Goal: Task Accomplishment & Management: Complete application form

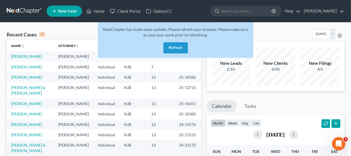
click at [177, 48] on button "Refresh" at bounding box center [175, 47] width 24 height 11
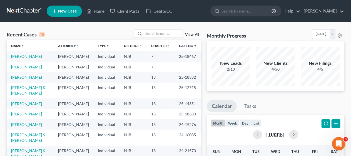
click at [29, 69] on link "[PERSON_NAME]" at bounding box center [26, 66] width 31 height 5
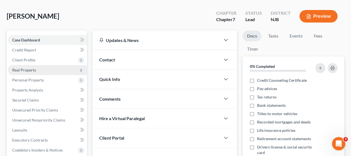
scroll to position [56, 0]
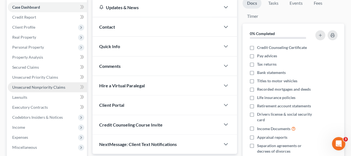
click at [53, 85] on span "Unsecured Nonpriority Claims" at bounding box center [38, 87] width 53 height 5
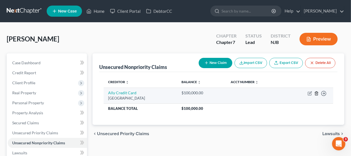
click at [316, 92] on icon "button" at bounding box center [316, 93] width 4 height 4
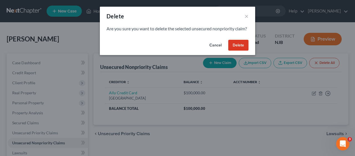
click at [239, 51] on button "Delete" at bounding box center [238, 45] width 20 height 11
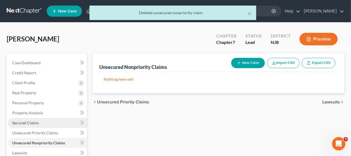
click at [47, 120] on link "Secured Claims" at bounding box center [47, 123] width 79 height 10
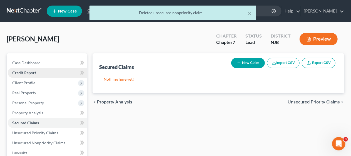
click at [44, 69] on link "Credit Report" at bounding box center [47, 73] width 79 height 10
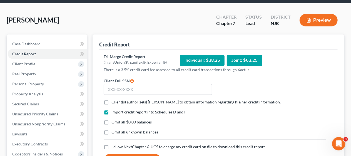
scroll to position [28, 0]
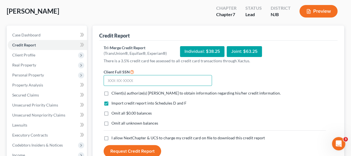
click at [107, 80] on input "text" at bounding box center [158, 80] width 108 height 11
type input "152-72-7710"
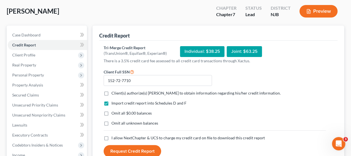
click at [111, 93] on label "Client(s) authorize(s) [PERSON_NAME] to obtain information regarding his/her cr…" at bounding box center [195, 93] width 169 height 6
click at [114, 93] on input "Client(s) authorize(s) [PERSON_NAME] to obtain information regarding his/her cr…" at bounding box center [116, 92] width 4 height 4
checkbox input "true"
click at [111, 112] on label "Omit all $0.00 balances" at bounding box center [131, 113] width 40 height 6
click at [114, 112] on input "Omit all $0.00 balances" at bounding box center [116, 112] width 4 height 4
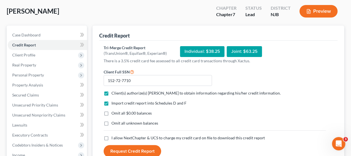
checkbox input "true"
click at [111, 123] on label "Omit all unknown balances" at bounding box center [134, 123] width 47 height 6
click at [114, 123] on input "Omit all unknown balances" at bounding box center [116, 122] width 4 height 4
checkbox input "true"
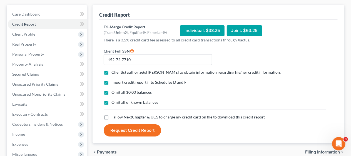
scroll to position [83, 0]
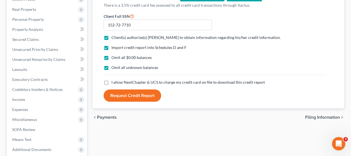
click at [111, 82] on label "I allow NextChapter & UCS to charge my credit card on file to download this cre…" at bounding box center [188, 82] width 154 height 6
click at [114, 82] on input "I allow NextChapter & UCS to charge my credit card on file to download this cre…" at bounding box center [116, 81] width 4 height 4
checkbox input "true"
click at [133, 94] on button "Request Credit Report" at bounding box center [132, 95] width 57 height 12
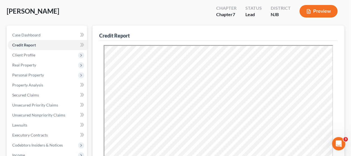
scroll to position [0, 0]
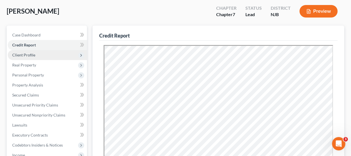
click at [42, 53] on span "Client Profile" at bounding box center [47, 55] width 79 height 10
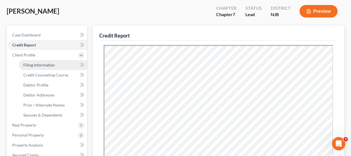
click at [54, 62] on link "Filing Information" at bounding box center [53, 65] width 68 height 10
select select "1"
select select "0"
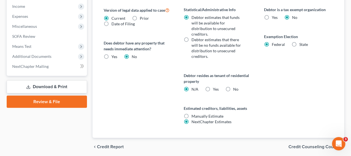
scroll to position [237, 0]
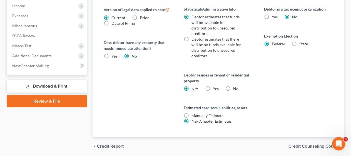
click at [296, 144] on span "Credit Counseling Course" at bounding box center [313, 146] width 51 height 4
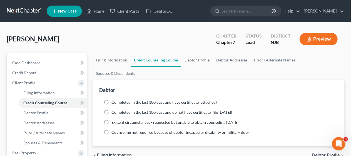
scroll to position [28, 0]
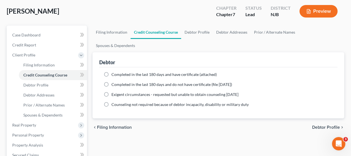
click at [321, 125] on span "Debtor Profile" at bounding box center [326, 127] width 28 height 4
select select "0"
select select "3"
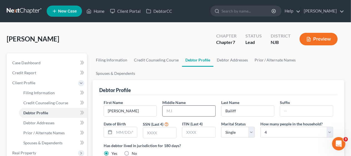
click at [168, 105] on input "text" at bounding box center [188, 110] width 53 height 11
type input "L"
click at [146, 127] on input "text" at bounding box center [159, 132] width 33 height 11
type input "7710"
click at [223, 142] on label "Has debtor lived in jurisdiction for 180 days?" at bounding box center [218, 145] width 229 height 6
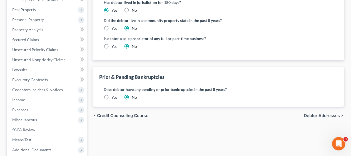
scroll to position [167, 0]
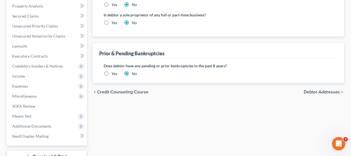
click at [316, 90] on span "Debtor Addresses" at bounding box center [321, 92] width 36 height 4
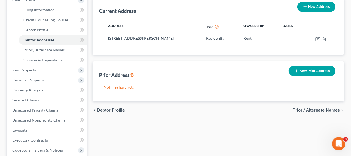
scroll to position [83, 0]
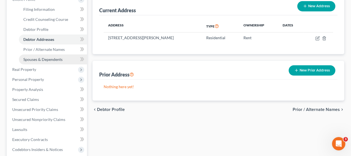
click at [50, 59] on span "Spouses & Dependents" at bounding box center [42, 59] width 39 height 5
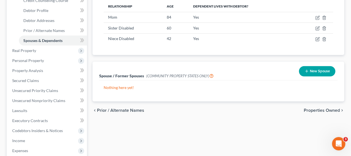
scroll to position [111, 0]
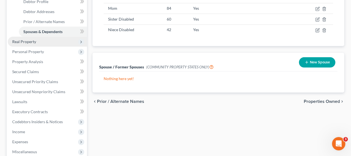
click at [51, 41] on span "Real Property" at bounding box center [47, 42] width 79 height 10
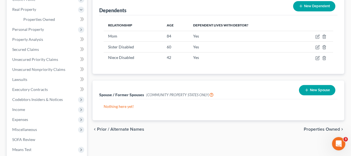
scroll to position [56, 0]
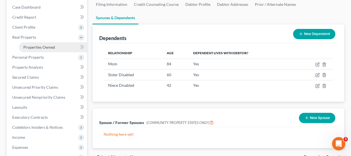
click at [52, 43] on link "Properties Owned" at bounding box center [53, 47] width 68 height 10
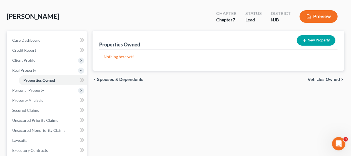
scroll to position [56, 0]
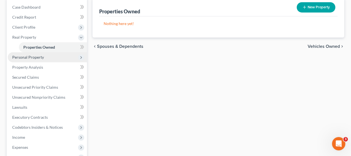
click at [42, 55] on span "Personal Property" at bounding box center [28, 57] width 32 height 5
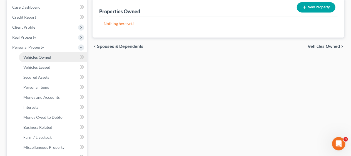
click at [42, 55] on span "Vehicles Owned" at bounding box center [37, 57] width 28 height 5
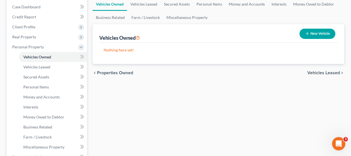
scroll to position [83, 0]
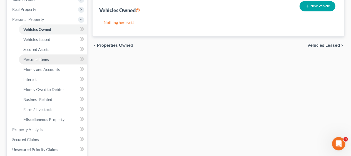
click at [46, 57] on span "Personal Items" at bounding box center [36, 59] width 26 height 5
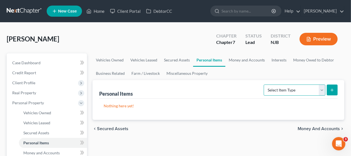
click at [322, 89] on select "Select Item Type Clothing Collectibles Of Value Electronics Firearms Household …" at bounding box center [294, 89] width 62 height 11
select select "clothing"
click at [264, 84] on select "Select Item Type Clothing Collectibles Of Value Electronics Firearms Household …" at bounding box center [294, 89] width 62 height 11
click at [330, 89] on icon "submit" at bounding box center [332, 90] width 4 height 4
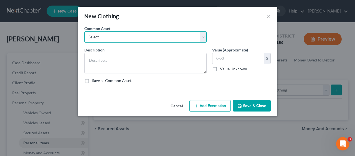
click at [202, 36] on select "Select Miscellaneous wearing apparel" at bounding box center [145, 36] width 122 height 11
select select "0"
click at [84, 31] on select "Select Miscellaneous wearing apparel" at bounding box center [145, 36] width 122 height 11
type textarea "Miscellaneous wearing apparel"
type input "200.00"
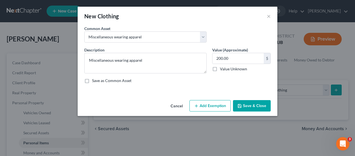
click at [203, 105] on button "Add Exemption" at bounding box center [210, 106] width 41 height 12
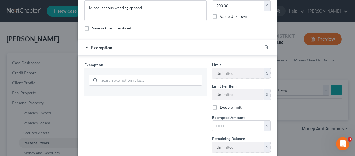
scroll to position [56, 0]
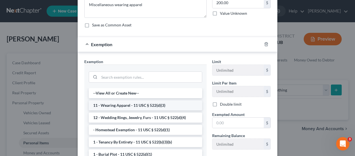
click at [118, 104] on li "11 - Wearing Apparel - 11 USC § 522(d)(3)" at bounding box center [146, 105] width 114 height 10
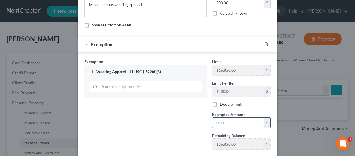
click at [213, 119] on input "text" at bounding box center [238, 122] width 51 height 11
type input "200.00"
click at [195, 119] on div "Exemption Set must be selected for CA. Exemption * 11 - Wearing Apparel - 11 US…" at bounding box center [146, 106] width 128 height 95
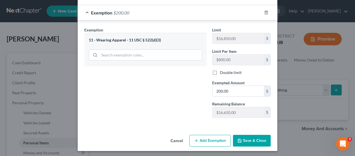
scroll to position [87, 0]
click at [251, 136] on button "Save & Close" at bounding box center [252, 141] width 38 height 12
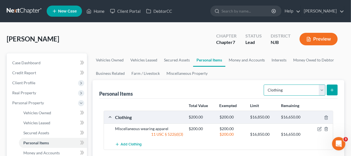
click at [321, 89] on select "Select Item Type Clothing Collectibles Of Value Electronics Firearms Household …" at bounding box center [294, 89] width 62 height 11
select select "electronics"
click at [264, 84] on select "Select Item Type Clothing Collectibles Of Value Electronics Firearms Household …" at bounding box center [294, 89] width 62 height 11
click at [333, 88] on icon "submit" at bounding box center [332, 90] width 4 height 4
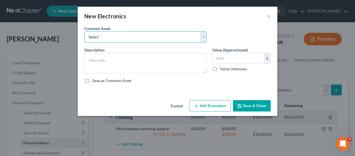
click at [203, 37] on select "Select Miscellaneous electronics" at bounding box center [145, 36] width 122 height 11
select select "0"
click at [84, 31] on select "Select Miscellaneous electronics" at bounding box center [145, 36] width 122 height 11
type textarea "Miscellaneous electronics"
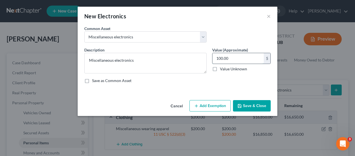
click at [229, 61] on input "100.00" at bounding box center [238, 58] width 51 height 11
type input "1,000.00"
click at [210, 82] on div "Save as Common Asset" at bounding box center [177, 81] width 187 height 6
click at [213, 106] on button "Add Exemption" at bounding box center [210, 106] width 41 height 12
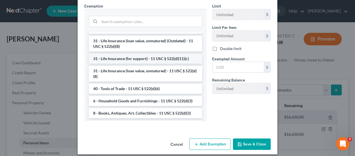
scroll to position [457, 0]
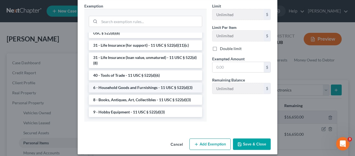
click at [164, 87] on li "6 - Household Goods and Furnishings - 11 USC § 522(d)(3)" at bounding box center [146, 87] width 114 height 10
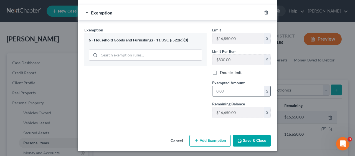
click at [215, 88] on input "text" at bounding box center [238, 91] width 51 height 11
type input "1,000"
click at [249, 137] on button "Save & Close" at bounding box center [252, 141] width 38 height 12
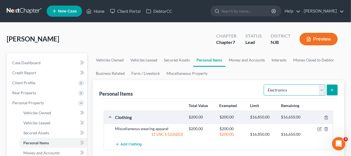
click at [321, 90] on select "Select Item Type Clothing Collectibles Of Value Electronics Firearms Household …" at bounding box center [294, 89] width 62 height 11
select select "household_goods"
click at [264, 84] on select "Select Item Type Clothing Collectibles Of Value Electronics Firearms Household …" at bounding box center [294, 89] width 62 height 11
click at [333, 88] on icon "submit" at bounding box center [332, 90] width 4 height 4
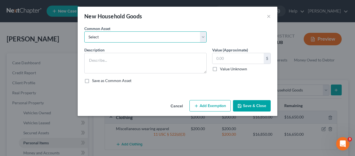
click at [202, 36] on select "Select Miscellaneous household goods Miscellaneous household goods and furnishi…" at bounding box center [145, 36] width 122 height 11
select select "1"
click at [84, 31] on select "Select Miscellaneous household goods Miscellaneous household goods and furnishi…" at bounding box center [145, 36] width 122 height 11
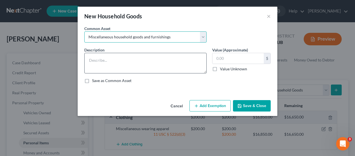
type textarea "Miscellaneous household goods and furnishings"
type input "3,500.00"
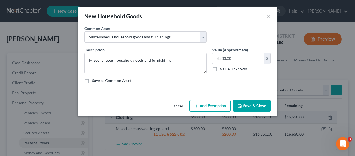
click at [205, 104] on button "Add Exemption" at bounding box center [210, 106] width 41 height 12
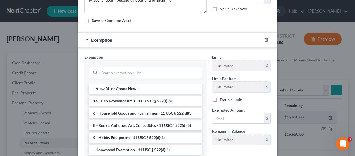
scroll to position [83, 0]
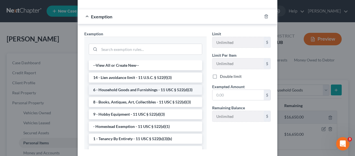
click at [149, 90] on li "6 - Household Goods and Furnishings - 11 USC § 522(d)(3)" at bounding box center [146, 90] width 114 height 10
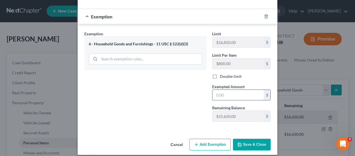
click at [213, 92] on input "text" at bounding box center [238, 95] width 51 height 11
type input "3,500"
click at [173, 99] on div "Exemption Set must be selected for CA. Exemption * 6 - Household Goods and Furn…" at bounding box center [146, 78] width 128 height 95
click at [250, 142] on button "Save & Close" at bounding box center [252, 145] width 38 height 12
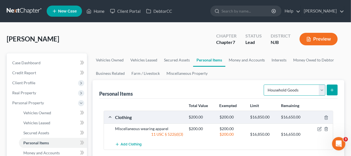
click at [321, 91] on select "Select Item Type Clothing Collectibles Of Value Electronics Firearms Household …" at bounding box center [294, 89] width 62 height 11
select select "jewelry"
click at [264, 84] on select "Select Item Type Clothing Collectibles Of Value Electronics Firearms Household …" at bounding box center [294, 89] width 62 height 11
click at [330, 87] on button "submit" at bounding box center [331, 89] width 11 height 11
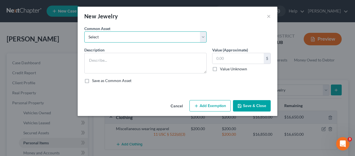
click at [202, 35] on select "Select Miscellaneous jewelry" at bounding box center [145, 36] width 122 height 11
select select "0"
click at [84, 31] on select "Select Miscellaneous jewelry" at bounding box center [145, 36] width 122 height 11
type textarea "Miscellaneous jewelry"
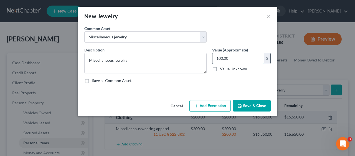
click at [219, 58] on input "100.00" at bounding box center [238, 58] width 51 height 11
click at [217, 58] on input "100.00" at bounding box center [238, 58] width 51 height 11
click at [218, 56] on input "100.00" at bounding box center [238, 58] width 51 height 11
type input "1,000.00"
click at [208, 106] on button "Add Exemption" at bounding box center [210, 106] width 41 height 12
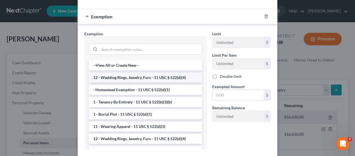
click at [158, 76] on li "12 - Wedding Rings, Jewelry, Furs - 11 USC § 522(d)(4)" at bounding box center [146, 77] width 114 height 10
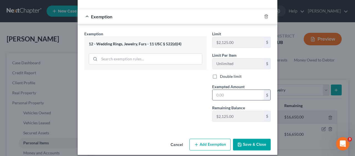
click at [213, 91] on input "text" at bounding box center [238, 95] width 51 height 11
type input "1,000"
click at [173, 97] on div "Exemption Set must be selected for CA. Exemption * 12 - Wedding Rings, Jewelry,…" at bounding box center [146, 78] width 128 height 95
click at [246, 142] on button "Save & Close" at bounding box center [252, 145] width 38 height 12
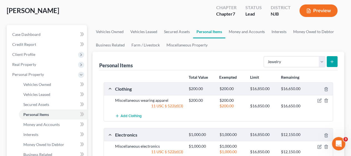
scroll to position [56, 0]
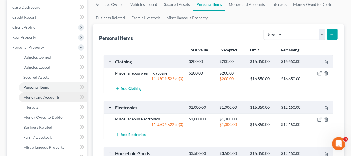
click at [53, 95] on span "Money and Accounts" at bounding box center [41, 97] width 36 height 5
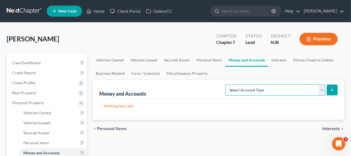
click at [322, 89] on select "Select Account Type Brokerage Cash on Hand Certificates of Deposit Checking Acc…" at bounding box center [275, 89] width 100 height 11
select select "checking"
click at [227, 84] on select "Select Account Type Brokerage Cash on Hand Certificates of Deposit Checking Acc…" at bounding box center [275, 89] width 100 height 11
click at [331, 88] on icon "submit" at bounding box center [332, 90] width 4 height 4
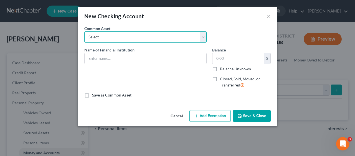
click at [203, 36] on select "Select Bank of America [GEOGRAPHIC_DATA] Manasquan Bank PNC TD Bank Chase Bank …" at bounding box center [145, 36] width 122 height 11
select select "0"
click at [84, 31] on select "Select Bank of America [GEOGRAPHIC_DATA] Manasquan Bank PNC TD Bank Chase Bank …" at bounding box center [145, 36] width 122 height 11
type input "Bank of America"
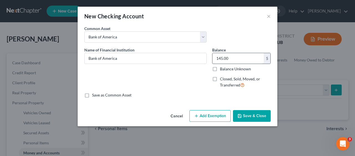
click at [215, 59] on input "145.00" at bounding box center [238, 58] width 51 height 11
type input "3,139.70"
click at [157, 88] on div "Name of Financial Institution * Bank of America" at bounding box center [146, 70] width 128 height 46
click at [213, 116] on button "Add Exemption" at bounding box center [210, 116] width 41 height 12
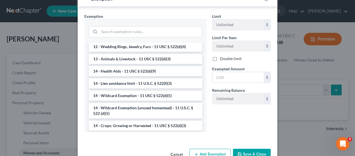
scroll to position [83, 0]
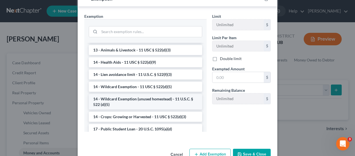
click at [149, 98] on li "14 - Wildcard Exemption (unused homestead) - 11 U.S.C. § 522 (d)(5)" at bounding box center [146, 102] width 114 height 16
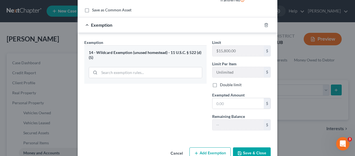
scroll to position [97, 0]
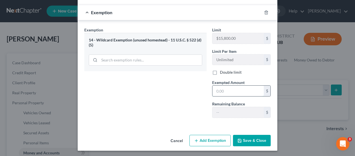
click at [213, 89] on input "text" at bounding box center [238, 91] width 51 height 11
type input "3,139.70"
click at [181, 104] on div "Exemption Set must be selected for CA. Exemption * 14 - Wildcard Exemption (unu…" at bounding box center [146, 74] width 128 height 95
click at [258, 139] on button "Save & Close" at bounding box center [252, 141] width 38 height 12
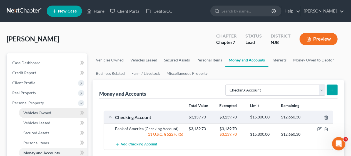
click at [56, 110] on link "Vehicles Owned" at bounding box center [53, 113] width 68 height 10
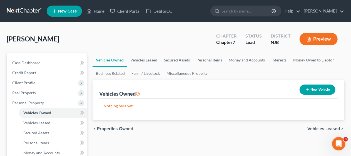
click at [315, 88] on button "New Vehicle" at bounding box center [317, 89] width 36 height 10
select select "0"
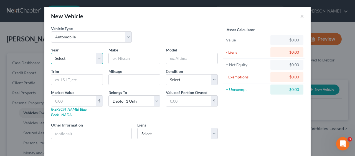
click at [94, 57] on select "Select 2026 2025 2024 2023 2022 2021 2020 2019 2018 2017 2016 2015 2014 2013 20…" at bounding box center [77, 58] width 52 height 11
select select "4"
click at [51, 53] on select "Select 2026 2025 2024 2023 2022 2021 2020 2019 2018 2017 2016 2015 2014 2013 20…" at bounding box center [77, 58] width 52 height 11
click at [126, 56] on input "text" at bounding box center [134, 58] width 51 height 11
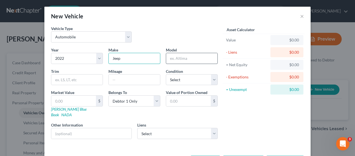
type input "Jeep"
click at [168, 57] on input "text" at bounding box center [191, 58] width 51 height 11
type input "Cherokee"
click at [211, 79] on select "Select Excellent Very Good Good Fair Poor" at bounding box center [192, 79] width 52 height 11
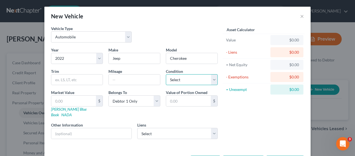
select select "2"
click at [166, 74] on select "Select Excellent Very Good Good Fair Poor" at bounding box center [192, 79] width 52 height 11
click at [255, 114] on div "Asset Calculator Value $0.00 - Liens $0.00 = Net Equity $0.00 - Exemptions $0.0…" at bounding box center [264, 85] width 86 height 118
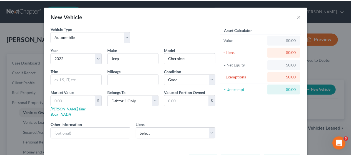
scroll to position [16, 0]
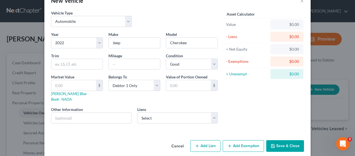
click at [281, 140] on button "Save & Close" at bounding box center [285, 146] width 38 height 12
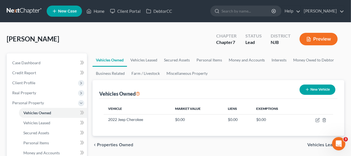
click at [100, 44] on div "[PERSON_NAME] Upgraded Chapter Chapter 7 Status Lead District [GEOGRAPHIC_DATA]…" at bounding box center [175, 41] width 337 height 24
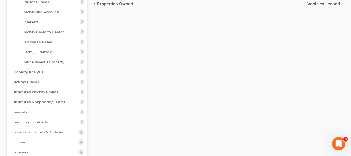
scroll to position [167, 0]
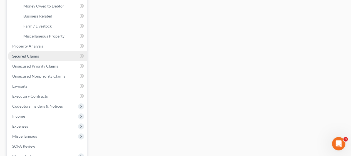
click at [56, 54] on link "Secured Claims" at bounding box center [47, 56] width 79 height 10
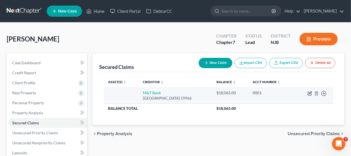
click at [308, 92] on icon "button" at bounding box center [309, 93] width 4 height 4
select select "7"
select select "0"
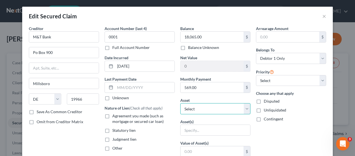
click at [243, 108] on select "Select Other Multiple Assets Bank of America (Checking Account) - $3139.7 2022 …" at bounding box center [215, 108] width 70 height 11
select select "3"
click at [180, 103] on select "Select Other Multiple Assets Bank of America (Checking Account) - $3139.7 2022 …" at bounding box center [215, 108] width 70 height 11
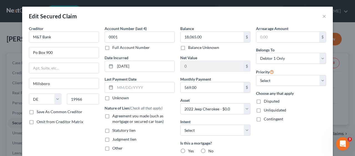
click at [271, 135] on div "Arrearage Amount $ Belongs To * Select Debtor 1 Only Debtor 2 Only Debtor 1 And…" at bounding box center [291, 119] width 76 height 187
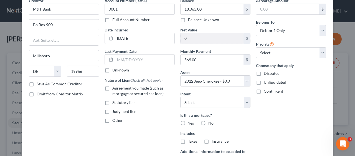
click at [112, 87] on label "Agreement you made (such as mortgage or secured car loan)" at bounding box center [143, 90] width 62 height 11
click at [115, 87] on input "Agreement you made (such as mortgage or secured car loan)" at bounding box center [117, 87] width 4 height 4
checkbox input "true"
click at [278, 117] on div "Arrearage Amount $ Belongs To * Select Debtor 1 Only Debtor 2 Only Debtor 1 And…" at bounding box center [291, 91] width 76 height 187
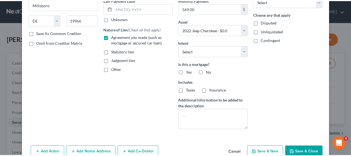
scroll to position [95, 0]
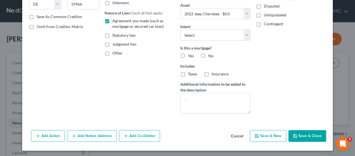
click at [300, 134] on button "Save & Close" at bounding box center [308, 136] width 38 height 12
select select
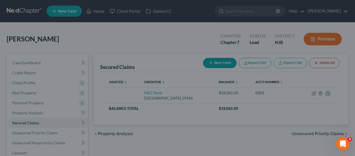
type input "-18,065.00"
select select "3"
type input "0"
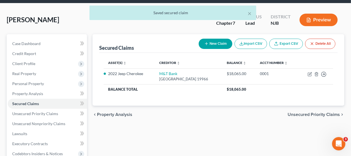
scroll to position [56, 0]
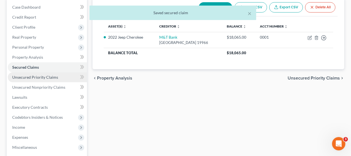
click at [49, 78] on span "Unsecured Priority Claims" at bounding box center [35, 77] width 46 height 5
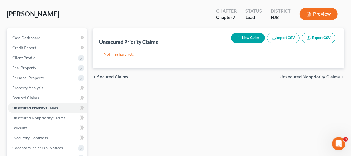
scroll to position [83, 0]
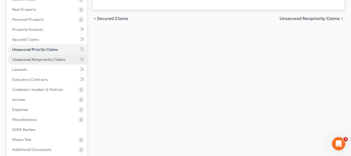
click at [45, 57] on span "Unsecured Nonpriority Claims" at bounding box center [38, 59] width 53 height 5
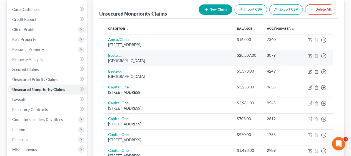
scroll to position [49, 0]
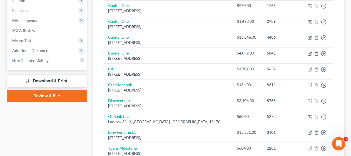
scroll to position [187, 0]
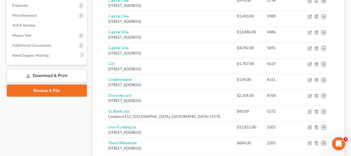
click at [101, 96] on div "Creditor expand_more expand_less unfold_more Balance expand_more expand_less un…" at bounding box center [218, 30] width 238 height 290
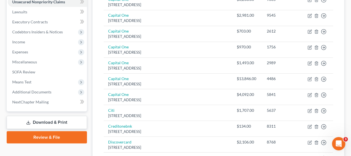
scroll to position [132, 0]
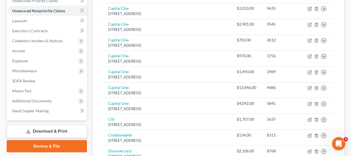
click at [100, 79] on div "Creditor expand_more expand_less unfold_more Balance expand_more expand_less un…" at bounding box center [218, 85] width 238 height 290
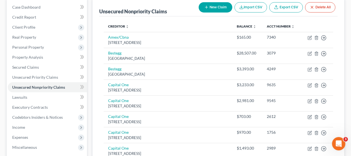
scroll to position [83, 0]
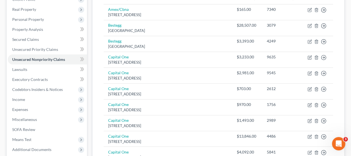
click at [100, 107] on div "Creditor expand_more expand_less unfold_more Balance expand_more expand_less un…" at bounding box center [218, 134] width 238 height 290
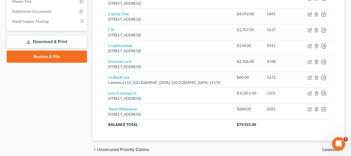
scroll to position [243, 0]
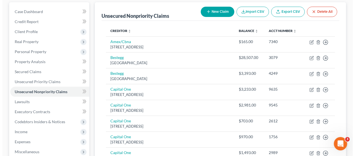
scroll to position [49, 0]
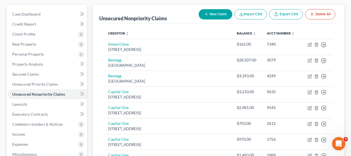
click at [213, 13] on button "New Claim" at bounding box center [215, 14] width 34 height 10
select select "0"
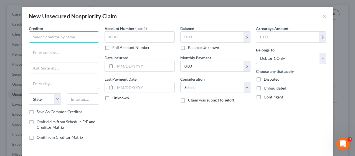
click at [29, 34] on input "text" at bounding box center [64, 36] width 70 height 11
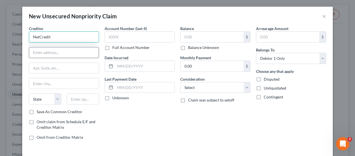
type input "NetCredit"
click at [32, 52] on input "text" at bounding box center [64, 52] width 70 height 11
type input "[STREET_ADDRESS]"
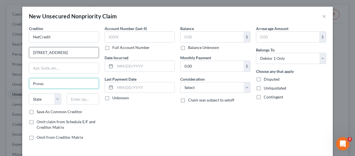
type input "Provo"
select select "46"
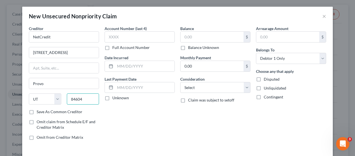
type input "84604"
click at [37, 110] on label "Save As Common Creditor" at bounding box center [60, 112] width 46 height 6
click at [39, 110] on input "Save As Common Creditor" at bounding box center [41, 111] width 4 height 4
checkbox input "true"
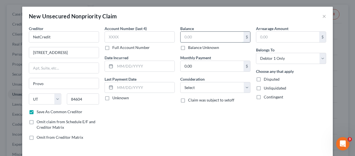
click at [181, 34] on input "text" at bounding box center [212, 37] width 63 height 11
type input "7,245.00"
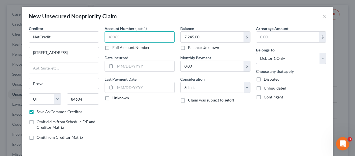
drag, startPoint x: 104, startPoint y: 35, endPoint x: 101, endPoint y: 34, distance: 3.7
click at [105, 35] on input "text" at bounding box center [140, 36] width 70 height 11
type input "8080"
click at [185, 126] on div "Balance 7,245.00 $ Balance Unknown Balance Undetermined 7,245.00 $ Balance Unkn…" at bounding box center [216, 85] width 76 height 119
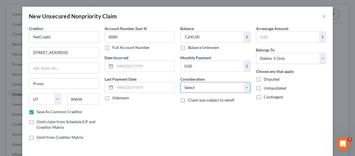
click at [243, 87] on select "Select Cable / Satellite Services Collection Agency Credit Card Debt Debt Couns…" at bounding box center [215, 87] width 70 height 11
select select "10"
click at [180, 82] on select "Select Cable / Satellite Services Collection Agency Credit Card Debt Debt Couns…" at bounding box center [215, 87] width 70 height 11
click at [173, 117] on div "Account Number (last 4) 8080 Full Account Number Date Incurred Last Payment Dat…" at bounding box center [140, 85] width 76 height 119
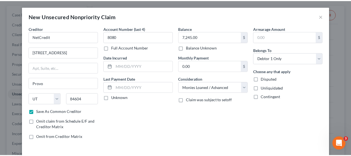
scroll to position [22, 0]
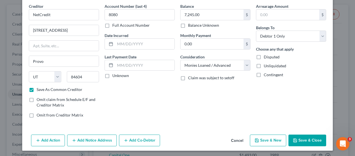
click at [301, 137] on button "Save & Close" at bounding box center [308, 140] width 38 height 12
checkbox input "false"
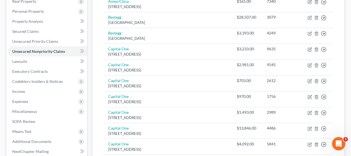
scroll to position [111, 0]
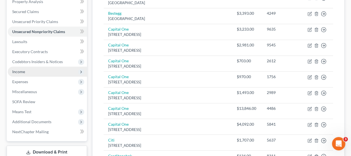
click at [63, 70] on span "Income" at bounding box center [47, 72] width 79 height 10
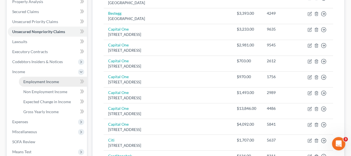
click at [61, 81] on link "Employment Income" at bounding box center [53, 82] width 68 height 10
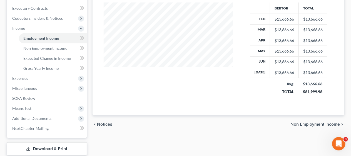
scroll to position [167, 0]
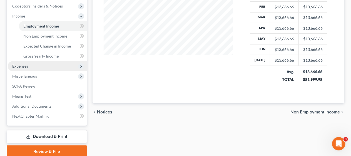
click at [58, 66] on span "Expenses" at bounding box center [47, 66] width 79 height 10
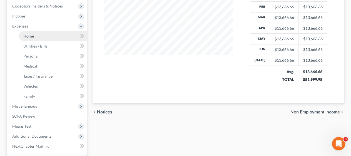
click at [57, 36] on link "Home" at bounding box center [53, 36] width 68 height 10
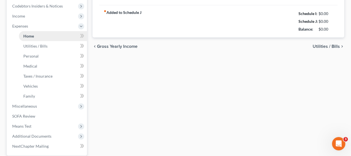
type input "2,300.00"
type input "0.00"
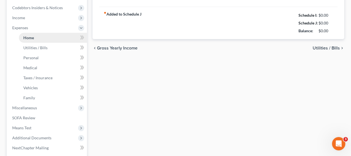
radio input "true"
type input "0.00"
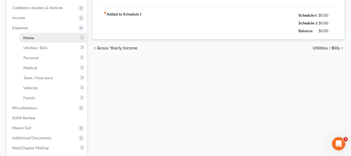
type input "0.00"
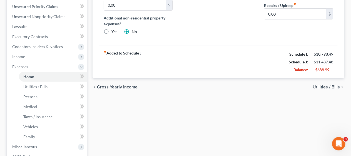
scroll to position [139, 0]
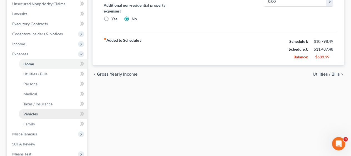
click at [54, 113] on link "Vehicles" at bounding box center [53, 114] width 68 height 10
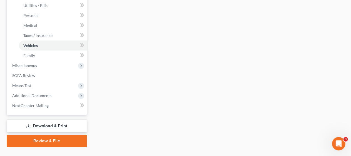
scroll to position [218, 0]
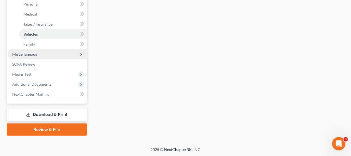
click at [44, 55] on span "Miscellaneous" at bounding box center [47, 54] width 79 height 10
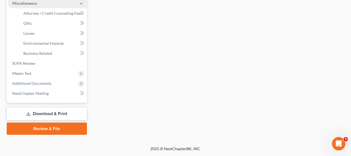
scroll to position [198, 0]
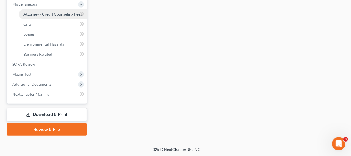
click at [54, 12] on span "Attorney / Credit Counseling Fees" at bounding box center [52, 14] width 59 height 5
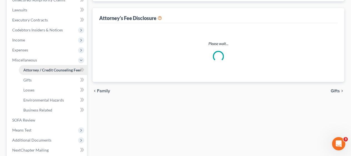
select select "0"
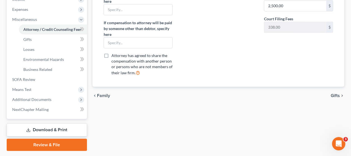
scroll to position [194, 0]
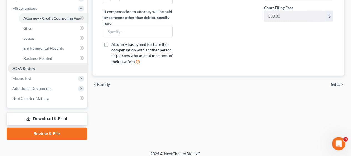
click at [38, 67] on link "SOFA Review" at bounding box center [47, 68] width 79 height 10
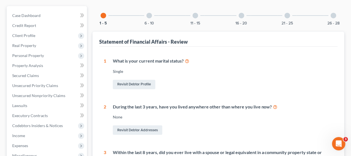
scroll to position [83, 0]
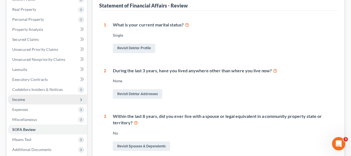
click at [52, 97] on span "Income" at bounding box center [47, 99] width 79 height 10
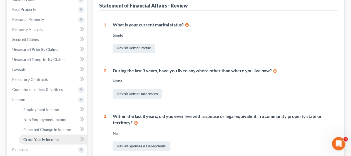
click at [53, 139] on span "Gross Yearly Income" at bounding box center [40, 139] width 35 height 5
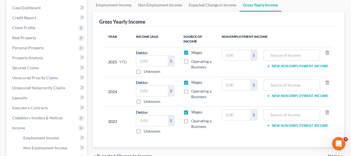
scroll to position [56, 0]
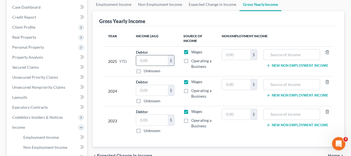
click at [138, 60] on input "text" at bounding box center [152, 60] width 32 height 11
type input "4,478.85"
click at [138, 89] on input "text" at bounding box center [152, 90] width 32 height 11
type input "148,412"
click at [114, 99] on div "2024" at bounding box center [117, 91] width 19 height 25
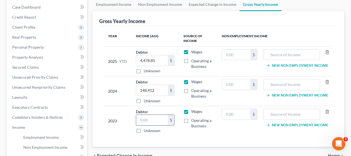
click at [137, 116] on input "text" at bounding box center [152, 120] width 32 height 11
type input "190,443"
click at [121, 109] on div "2023" at bounding box center [117, 121] width 19 height 25
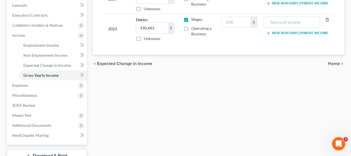
scroll to position [139, 0]
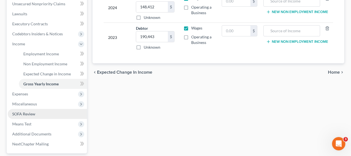
click at [33, 110] on link "SOFA Review" at bounding box center [47, 114] width 79 height 10
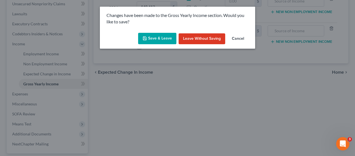
click at [153, 36] on button "Save & Leave" at bounding box center [157, 39] width 38 height 12
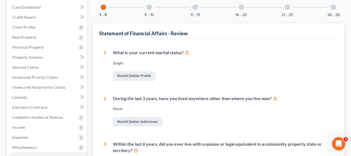
scroll to position [83, 0]
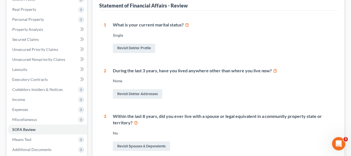
click at [213, 50] on div "Revisit Debtor Profile" at bounding box center [223, 48] width 220 height 12
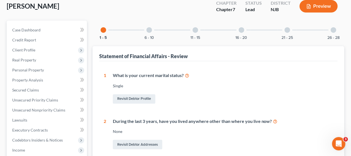
scroll to position [24, 0]
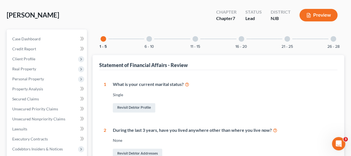
click at [149, 39] on div at bounding box center [149, 39] width 6 height 6
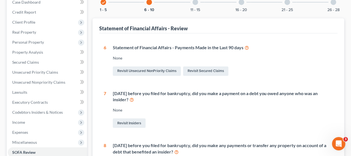
scroll to position [107, 0]
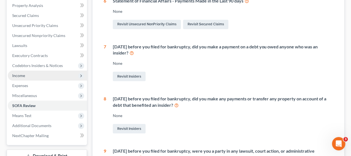
click at [64, 74] on span "Income" at bounding box center [47, 76] width 79 height 10
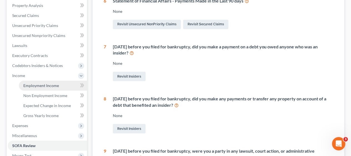
click at [64, 84] on link "Employment Income" at bounding box center [53, 86] width 68 height 10
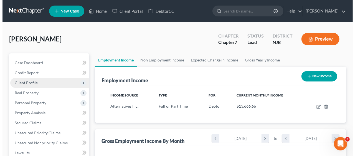
scroll to position [99, 140]
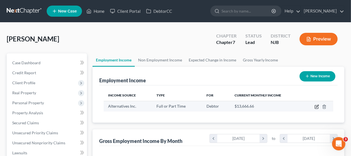
click at [316, 105] on icon "button" at bounding box center [316, 106] width 4 height 4
select select "0"
select select "33"
select select "2"
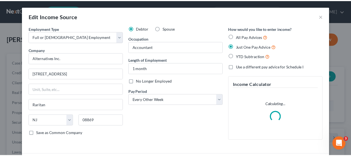
scroll to position [99, 142]
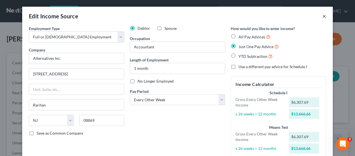
click at [323, 14] on button "×" at bounding box center [325, 16] width 4 height 7
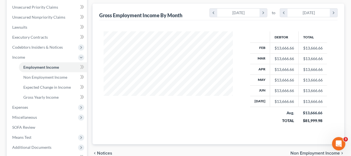
scroll to position [139, 0]
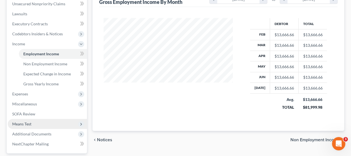
click at [38, 124] on span "Means Test" at bounding box center [47, 124] width 79 height 10
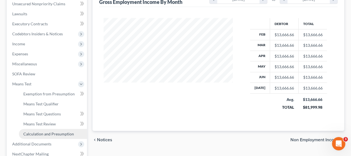
click at [57, 132] on span "Calculation and Presumption" at bounding box center [48, 133] width 51 height 5
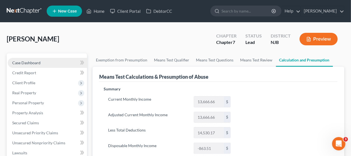
click at [49, 60] on link "Case Dashboard" at bounding box center [47, 63] width 79 height 10
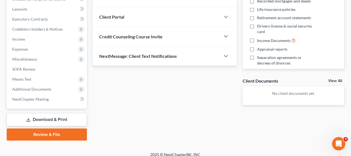
scroll to position [149, 0]
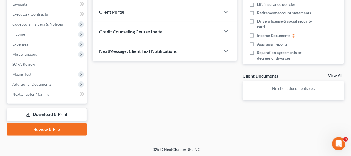
click at [53, 114] on link "Download & Print" at bounding box center [47, 114] width 80 height 13
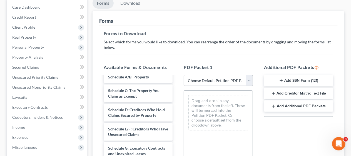
scroll to position [56, 0]
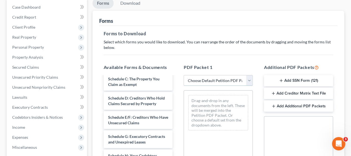
click at [249, 78] on select "Choose Default Petition PDF Packet Complete Bankruptcy Petition (all forms and …" at bounding box center [217, 80] width 69 height 11
select select "3"
click at [183, 75] on select "Choose Default Petition PDF Packet Complete Bankruptcy Petition (all forms and …" at bounding box center [217, 80] width 69 height 11
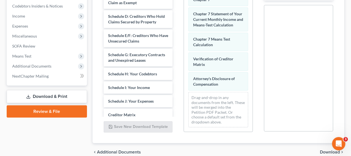
scroll to position [0, 0]
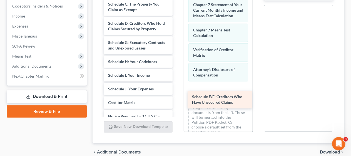
drag, startPoint x: 125, startPoint y: 48, endPoint x: 209, endPoint y: 97, distance: 97.2
click at [177, 97] on div "Schedule E/F: Creditors Who Have Unsecured Claims Summary of Your Assets and Li…" at bounding box center [138, 49] width 78 height 168
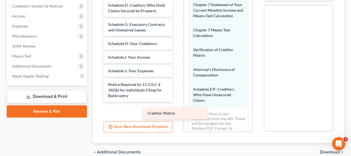
scroll to position [16, 0]
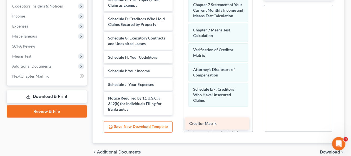
drag, startPoint x: 129, startPoint y: 83, endPoint x: 210, endPoint y: 122, distance: 89.9
click at [177, 115] on div "Creditor Matrix Summary of Your Assets and Liabilities Schedule A/B: Property S…" at bounding box center [138, 38] width 78 height 154
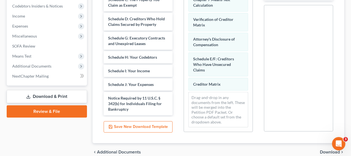
scroll to position [192, 0]
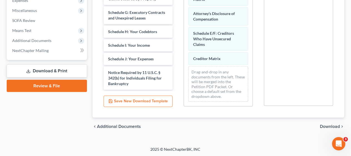
click at [327, 124] on span "Download" at bounding box center [330, 126] width 20 height 4
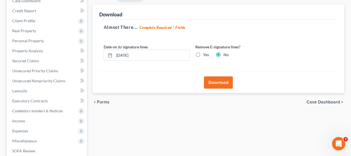
scroll to position [65, 0]
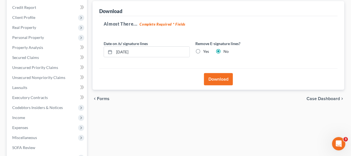
click at [221, 79] on button "Download" at bounding box center [218, 79] width 29 height 12
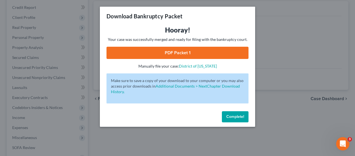
click at [180, 52] on link "PDF Packet 1" at bounding box center [178, 53] width 142 height 12
click at [236, 114] on button "Complete!" at bounding box center [235, 116] width 27 height 11
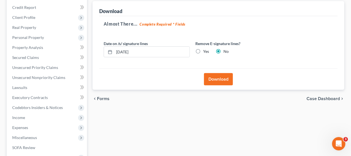
click at [91, 88] on div "Forms Download Forms Forms to Download Select which forms you would like to dow…" at bounding box center [218, 103] width 257 height 231
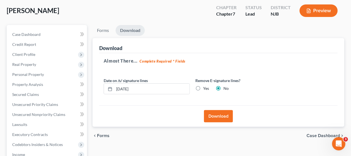
scroll to position [0, 0]
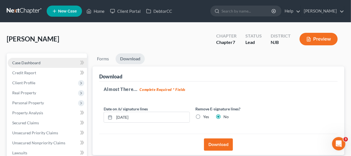
click at [44, 58] on link "Case Dashboard" at bounding box center [47, 63] width 79 height 10
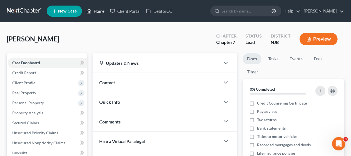
click at [99, 10] on link "Home" at bounding box center [96, 11] width 24 height 10
